Goal: Task Accomplishment & Management: Manage account settings

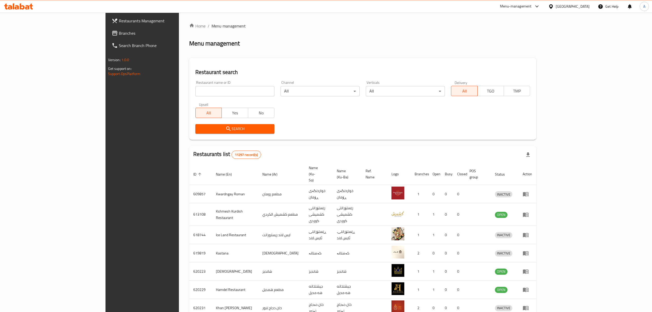
click at [189, 92] on div "Home / Menu management Menu management Restaurant search Restaurant name or ID …" at bounding box center [362, 206] width 347 height 366
click at [195, 92] on input "search" at bounding box center [234, 91] width 79 height 10
type input "zamzam kumpir"
click at [199, 128] on span "Search" at bounding box center [234, 128] width 71 height 6
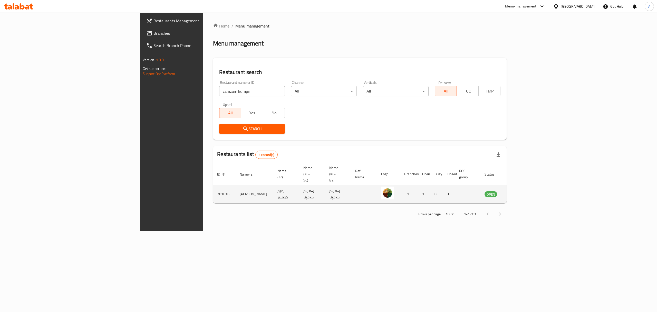
click at [518, 191] on icon "enhanced table" at bounding box center [514, 194] width 6 height 6
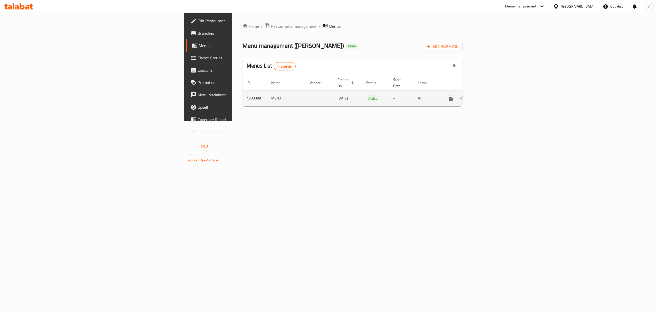
click at [490, 96] on icon "enhanced table" at bounding box center [487, 98] width 6 height 6
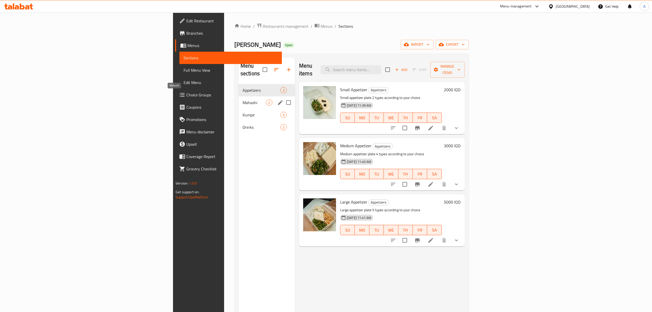
click at [243, 99] on span "Mahashi" at bounding box center [254, 102] width 23 height 6
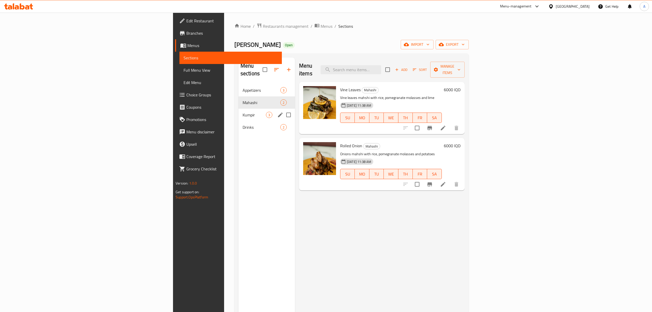
click at [238, 109] on div "Kumpir 3" at bounding box center [266, 115] width 56 height 12
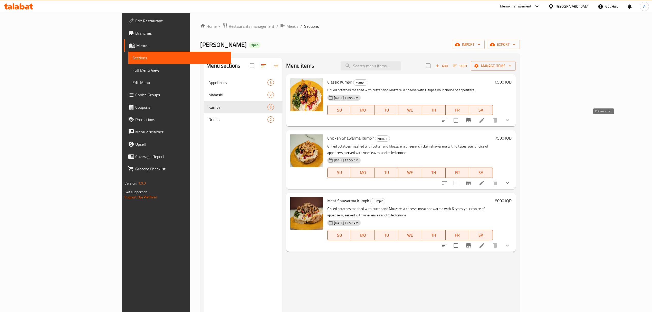
click at [485, 122] on icon at bounding box center [482, 120] width 6 height 6
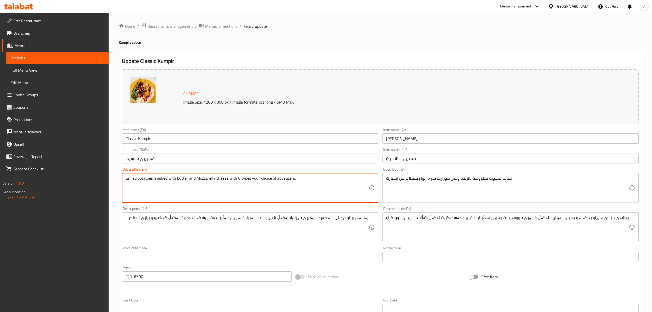
click at [228, 24] on span "Sections" at bounding box center [230, 26] width 15 height 6
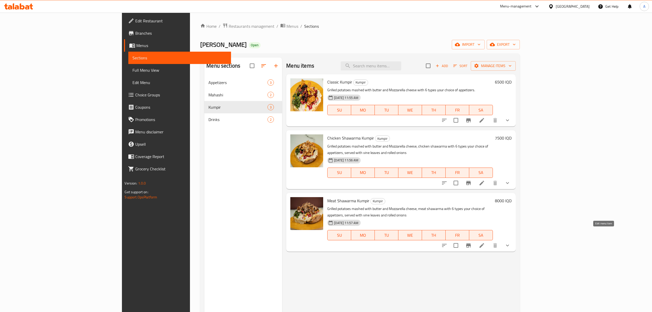
click at [485, 242] on icon at bounding box center [482, 245] width 6 height 6
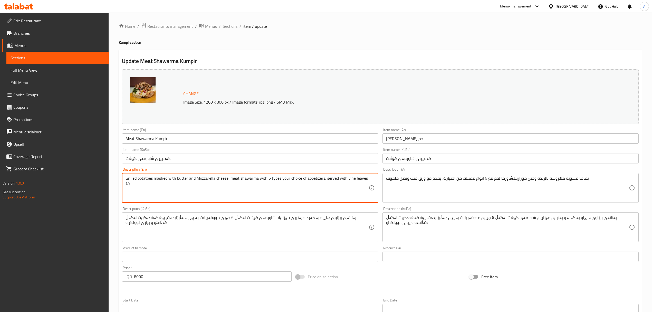
click at [167, 185] on textarea "Grilled potatoes mashed with butter and Mozzarella cheese, meat shawarma with 6…" at bounding box center [246, 188] width 243 height 24
click at [158, 185] on textarea "Grilled potatoes mashed with butter and Mozzarella cheese, meat shawarma with 6…" at bounding box center [246, 188] width 243 height 24
type textarea "Grilled potatoes mashed with butter and Mozzarella cheese, meat shawarma with 6…"
click at [382, 179] on div "بطاطا مشوية مهروسة بالزبدة وجبن موزاريلا،شاورما لحم مع 6 انواع مقبلات من اختيار…" at bounding box center [510, 188] width 256 height 30
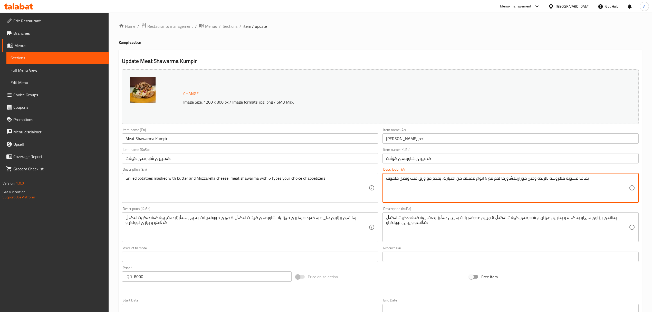
click at [600, 179] on textarea "بطاطا مشوية مهروسة بالزبدة وجبن موزاريلا،شاورما لحم مع 6 انواع مقبلات من اختيار…" at bounding box center [507, 188] width 243 height 24
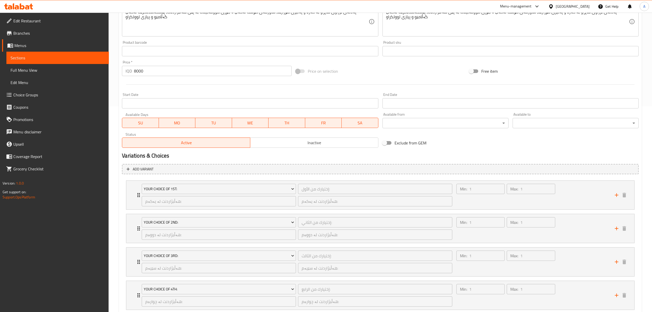
scroll to position [307, 0]
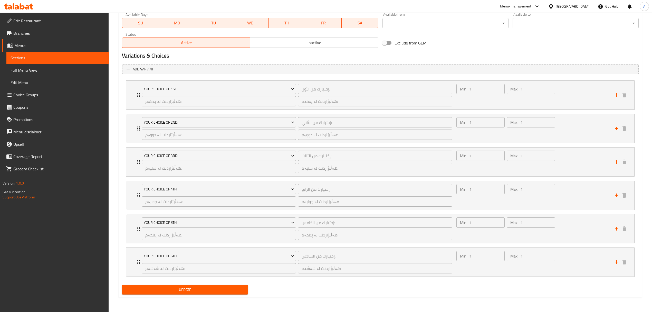
type textarea "بطاطا مشوية مهروسة بالزبدة وجبن موزاريلا،شاورما لحم مع 6 انواع مقبلات من اختيارك"
click at [218, 287] on span "Update" at bounding box center [185, 289] width 118 height 6
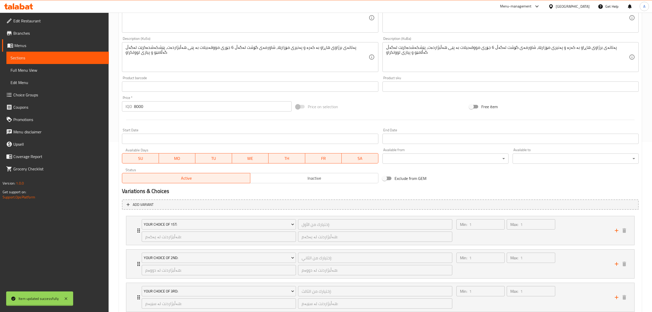
scroll to position [0, 0]
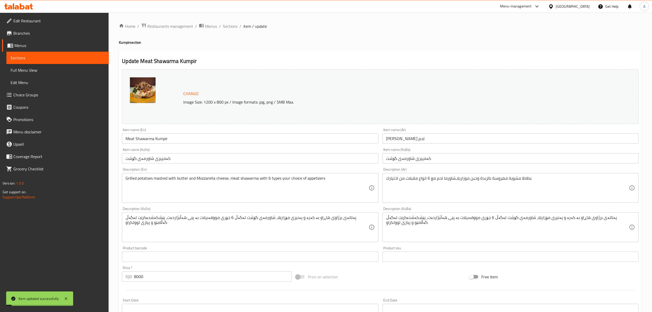
click at [235, 19] on div "Home / Restaurants management / Menus / Sections / item / update Kumpir section…" at bounding box center [380, 315] width 543 height 604
click at [230, 26] on span "Sections" at bounding box center [230, 26] width 15 height 6
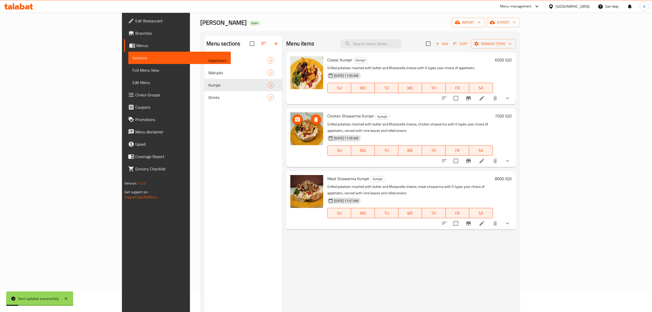
scroll to position [34, 0]
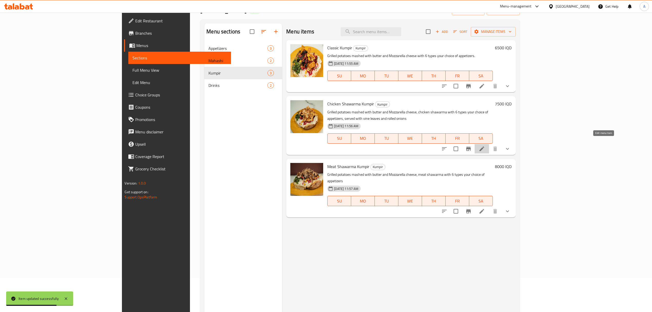
click at [484, 146] on icon at bounding box center [481, 148] width 5 height 5
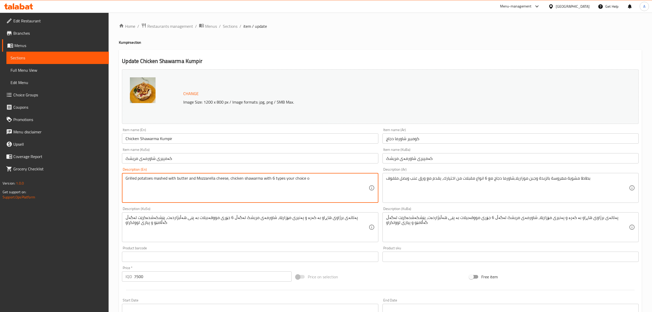
click at [164, 187] on textarea "Grilled potatoes mashed with butter and Mozzarella cheese, chicken shawarma wit…" at bounding box center [246, 188] width 243 height 24
click at [314, 180] on textarea "Grilled potatoes mashed with butter and Mozzarella cheese, chicken shawarma wit…" at bounding box center [246, 188] width 243 height 24
type textarea "Grilled potatoes mashed with butter and Mozzarella cheese, chicken shawarma wit…"
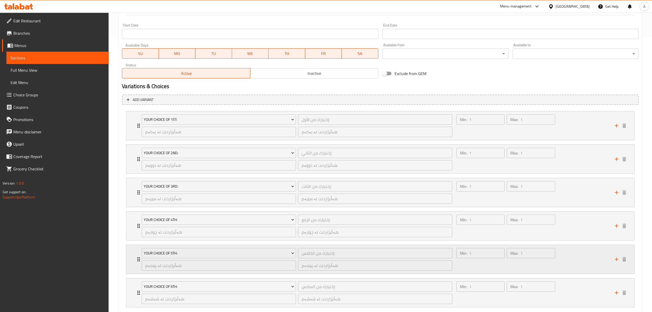
scroll to position [307, 0]
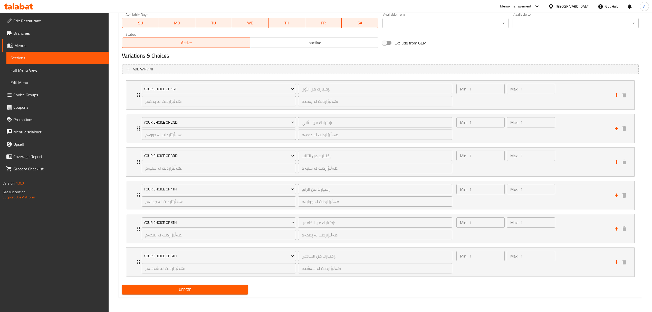
type textarea "بطاطا مشوية مهروسة بالزبدة وجبن موزاريلا،شاورما دجاج مع 6 انواع مقبلات من اختيا…"
click at [212, 285] on button "Update" at bounding box center [185, 289] width 126 height 9
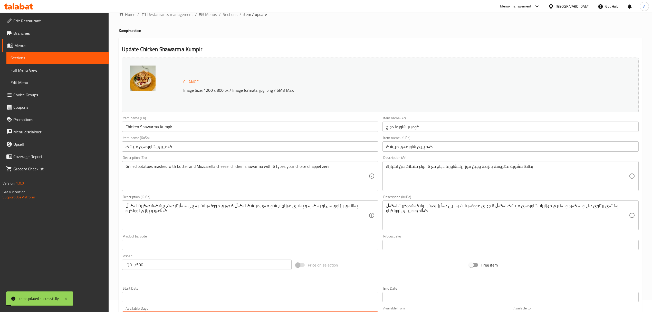
scroll to position [0, 0]
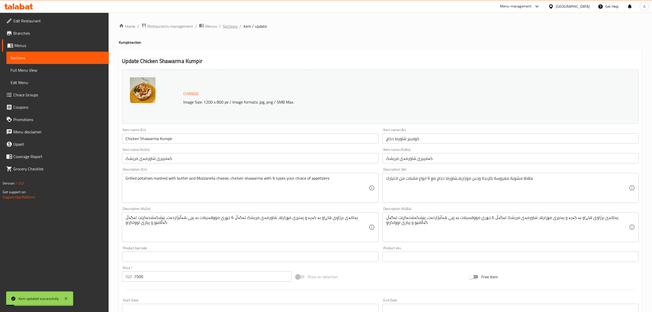
click at [234, 26] on span "Sections" at bounding box center [230, 26] width 15 height 6
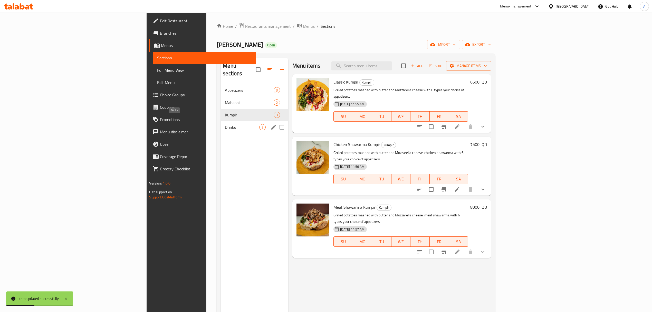
click at [225, 124] on span "Drinks" at bounding box center [242, 127] width 34 height 6
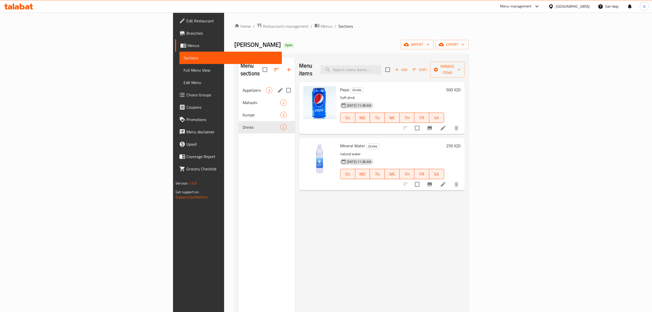
click at [243, 87] on span "Appetizers" at bounding box center [254, 90] width 23 height 6
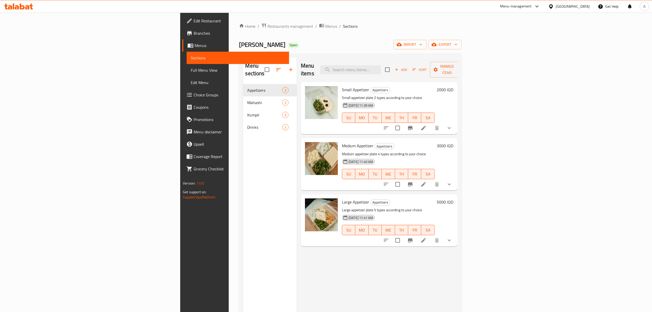
click at [229, 19] on div "Home / Restaurants management / Menus / Sections Zamzam Kumpir Open import expo…" at bounding box center [350, 198] width 243 height 371
click at [267, 25] on span "Restaurants management" at bounding box center [290, 26] width 46 height 6
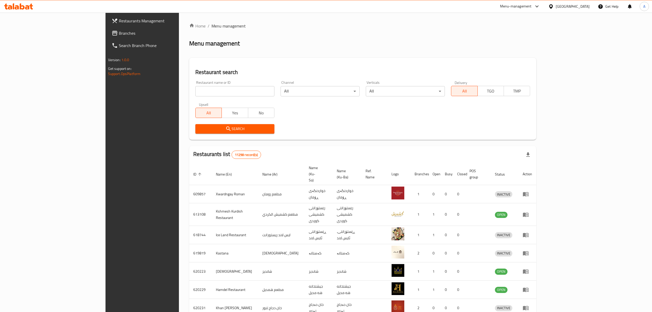
click at [195, 91] on input "search" at bounding box center [234, 91] width 79 height 10
paste input "Khan [PERSON_NAME] Al Rwad"
type input "Khan [PERSON_NAME] Al Rwad"
click button "Search" at bounding box center [234, 128] width 79 height 9
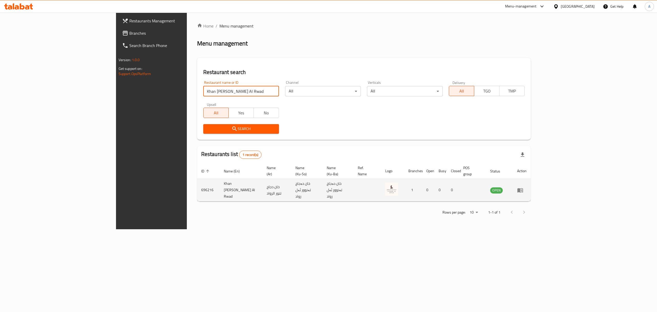
click at [523, 187] on icon "enhanced table" at bounding box center [520, 190] width 6 height 6
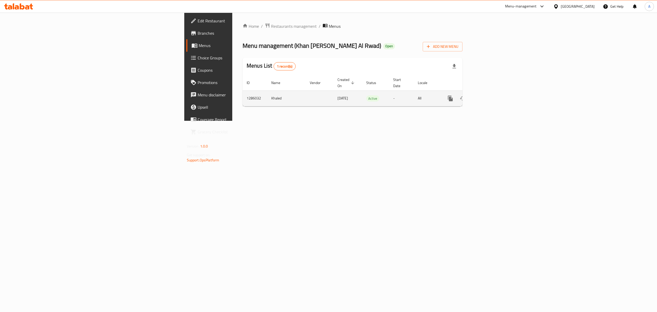
click at [498, 95] on td "enhanced table" at bounding box center [468, 98] width 57 height 16
click at [494, 94] on link "enhanced table" at bounding box center [487, 98] width 12 height 12
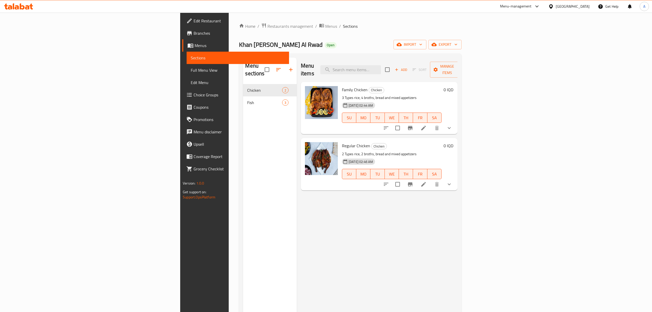
click at [194, 33] on span "Branches" at bounding box center [239, 33] width 91 height 6
